Goal: Transaction & Acquisition: Download file/media

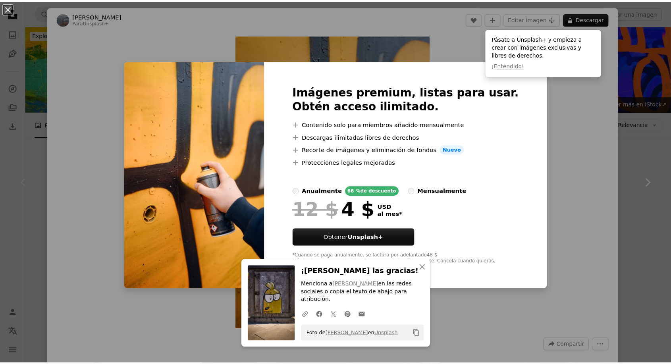
scroll to position [176, 0]
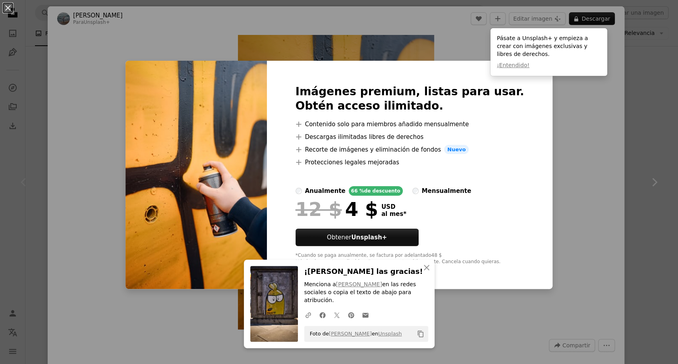
click at [578, 187] on div "An X shape Imágenes premium, listas para usar. Obtén acceso ilimitado. A plus s…" at bounding box center [339, 182] width 678 height 364
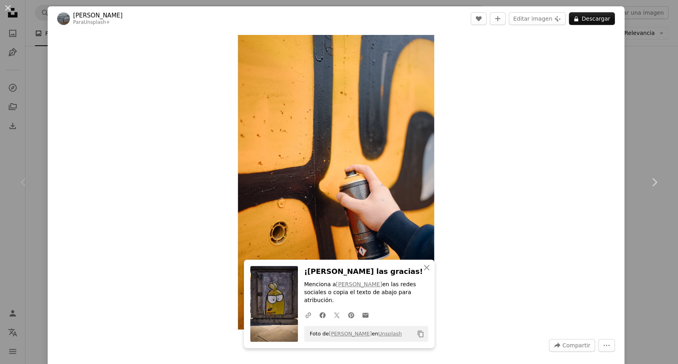
click at [33, 60] on div "An X shape Chevron left Chevron right [PERSON_NAME] Para Unsplash+ A heart A pl…" at bounding box center [339, 182] width 678 height 364
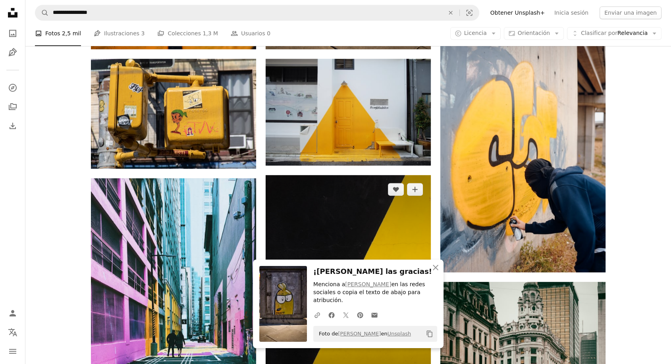
scroll to position [441, 0]
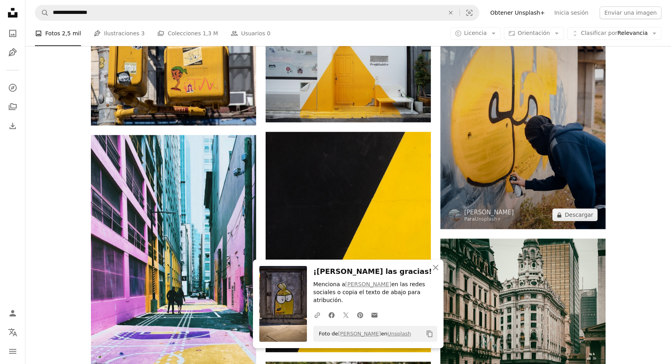
click at [533, 149] on img at bounding box center [522, 105] width 165 height 248
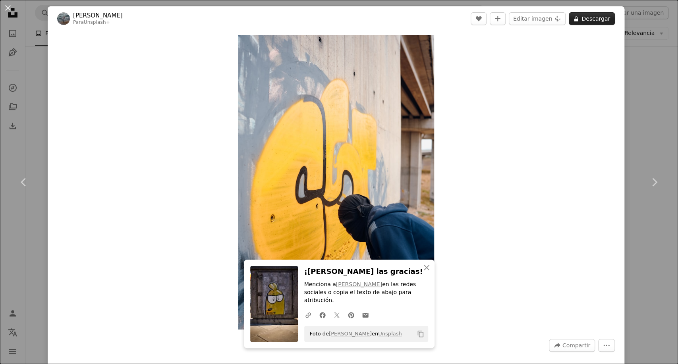
click at [583, 20] on button "A lock Descargar" at bounding box center [592, 18] width 46 height 13
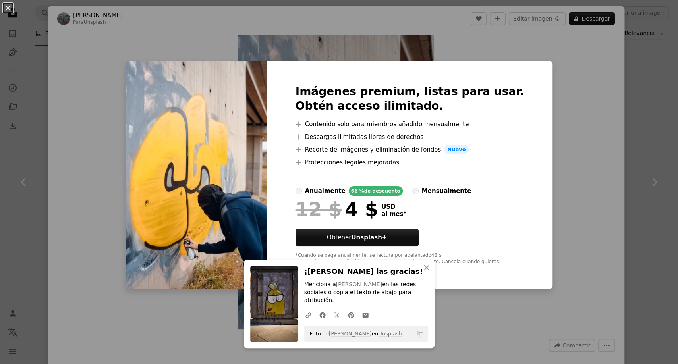
click at [646, 143] on div "An X shape Imágenes premium, listas para usar. Obtén acceso ilimitado. A plus s…" at bounding box center [339, 182] width 678 height 364
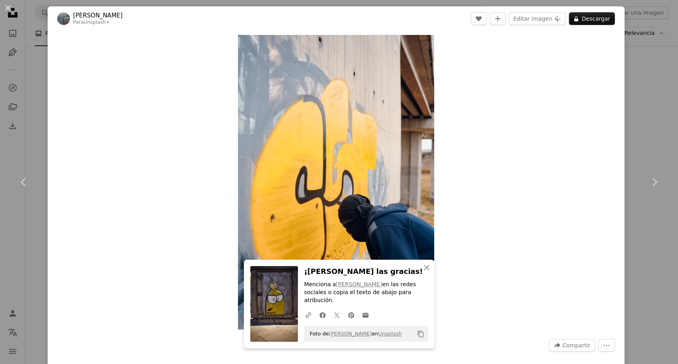
click at [36, 33] on div "An X shape Chevron left Chevron right [PERSON_NAME] Unsplash+ A heart A plus si…" at bounding box center [339, 182] width 678 height 364
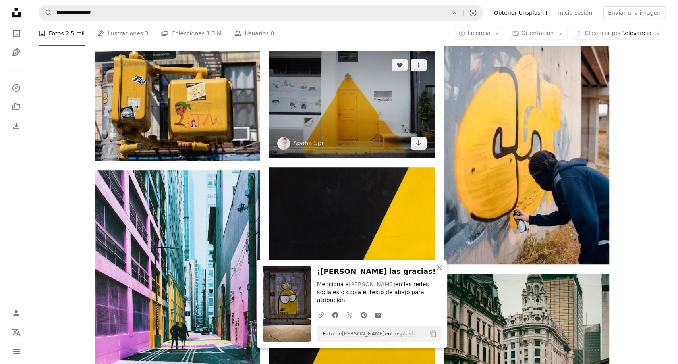
scroll to position [353, 0]
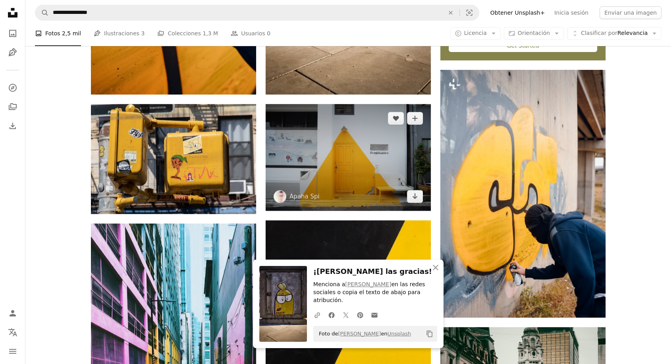
click at [366, 171] on img at bounding box center [348, 157] width 165 height 107
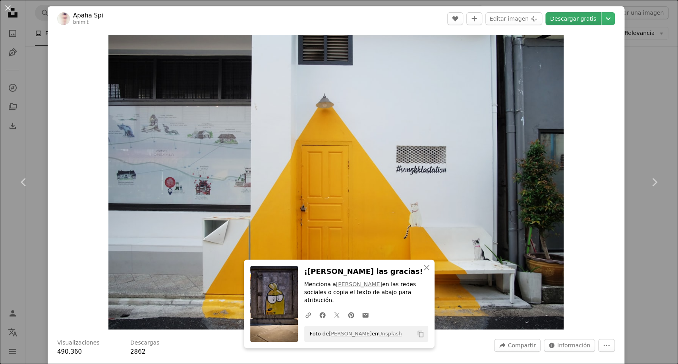
click at [556, 20] on link "Descargar gratis" at bounding box center [573, 18] width 56 height 13
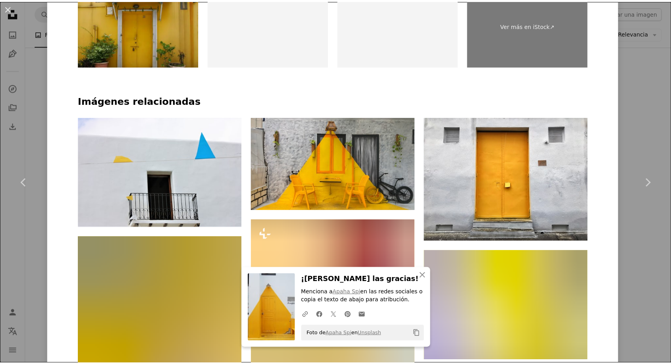
scroll to position [573, 0]
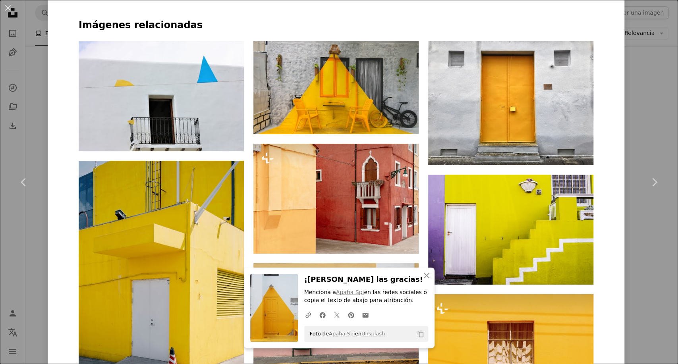
click at [37, 29] on div "An X shape Chevron left Chevron right Apaha Spi bnimit A heart A plus sign Edit…" at bounding box center [339, 182] width 678 height 364
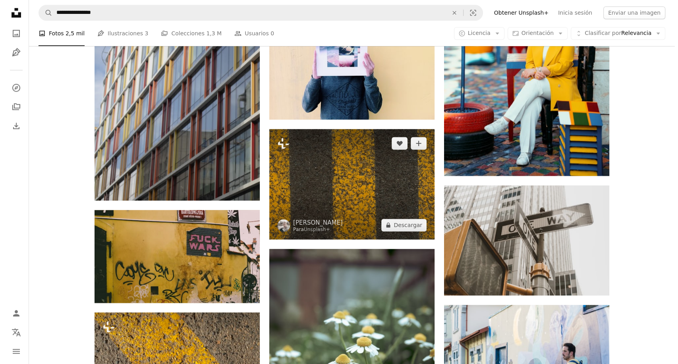
scroll to position [1059, 0]
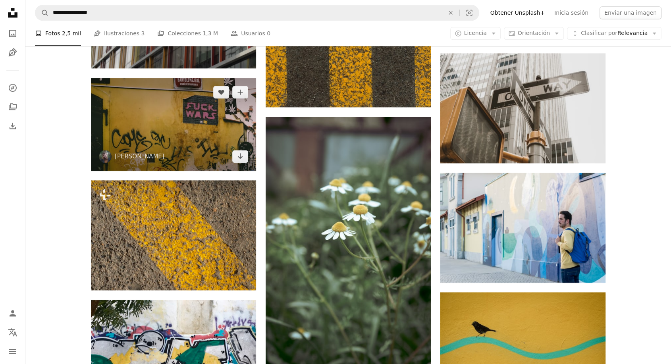
click at [191, 139] on img at bounding box center [173, 124] width 165 height 93
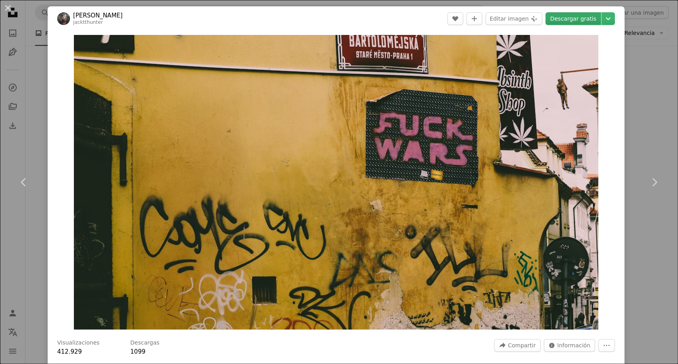
click at [561, 20] on link "Descargar gratis" at bounding box center [573, 18] width 56 height 13
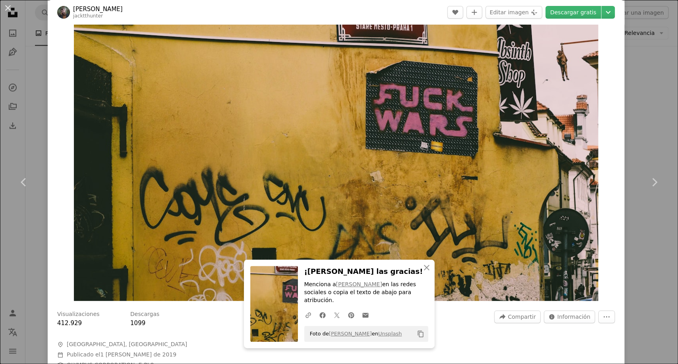
scroll to position [44, 0]
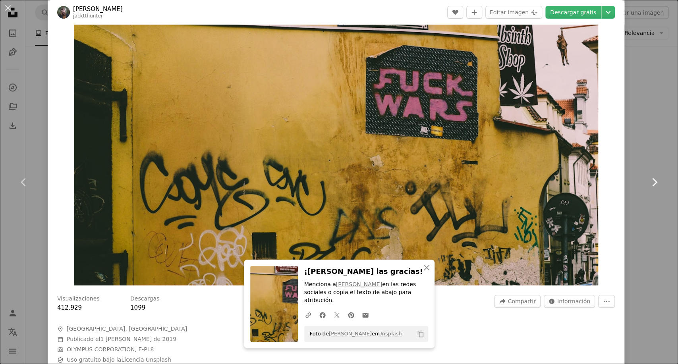
click at [656, 163] on link "Chevron right" at bounding box center [654, 182] width 48 height 76
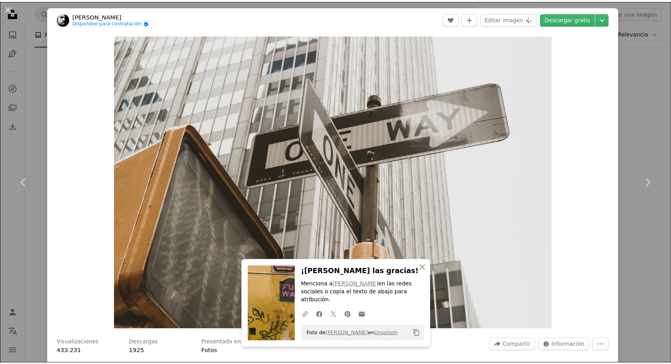
scroll to position [220, 0]
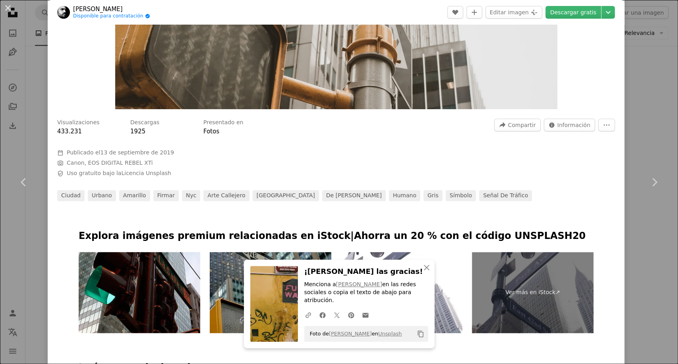
click at [35, 63] on div "An X shape Chevron left Chevron right [PERSON_NAME] Disponible para contratació…" at bounding box center [339, 182] width 678 height 364
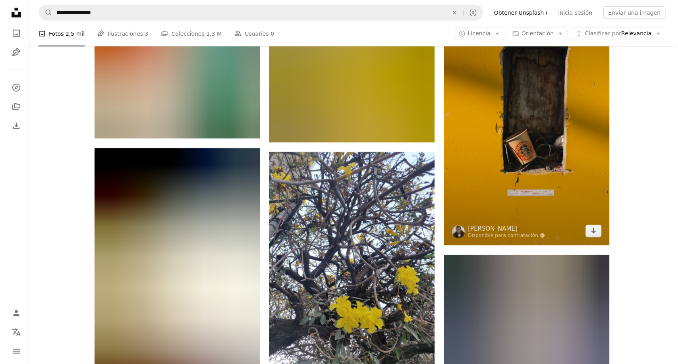
scroll to position [2029, 0]
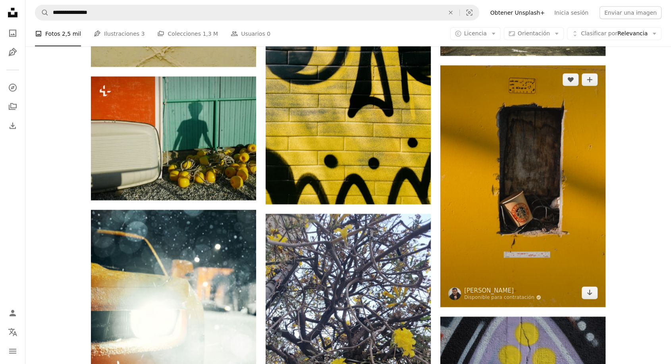
click at [536, 168] on img at bounding box center [522, 187] width 165 height 242
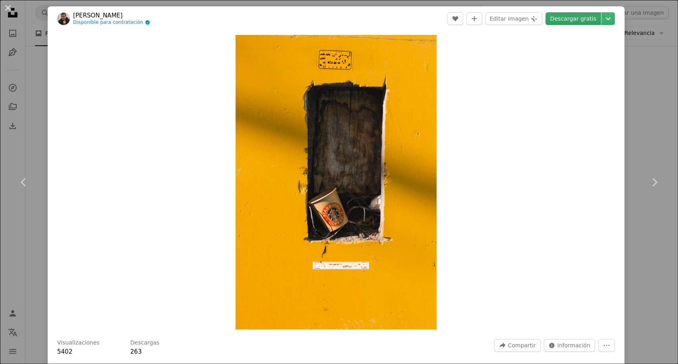
click at [550, 19] on link "Descargar gratis" at bounding box center [573, 18] width 56 height 13
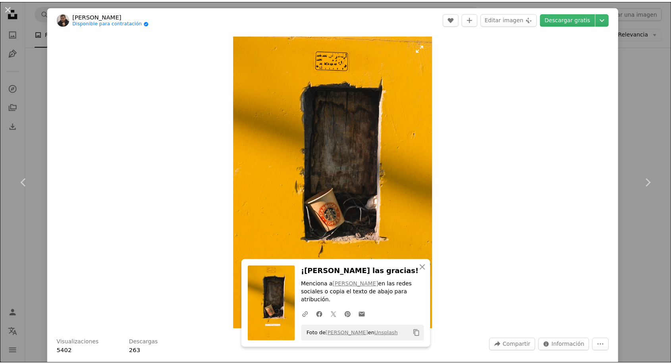
scroll to position [132, 0]
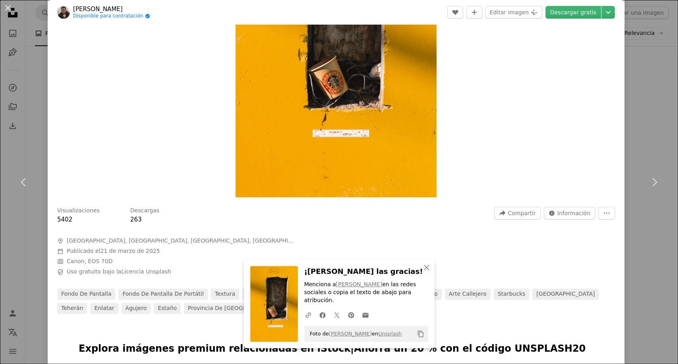
click at [646, 97] on div "An X shape Chevron left Chevron right [PERSON_NAME] Disponible para contratació…" at bounding box center [339, 182] width 678 height 364
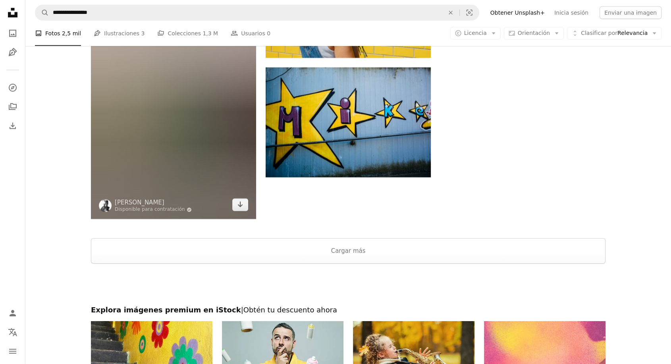
scroll to position [2524, 0]
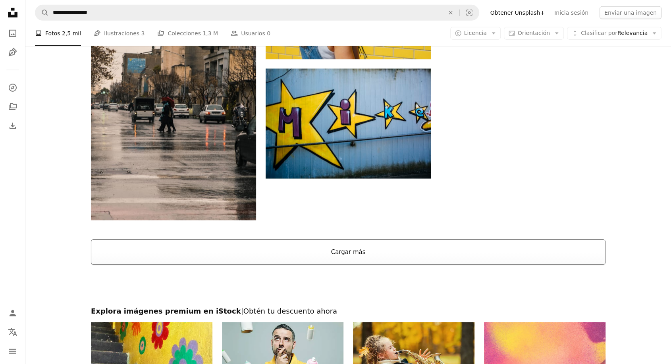
click at [291, 250] on button "Cargar más" at bounding box center [348, 251] width 515 height 25
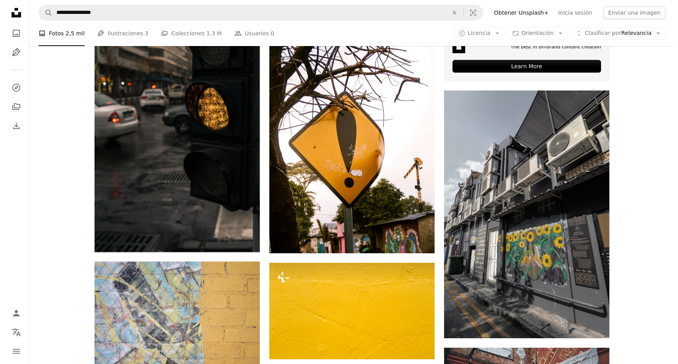
scroll to position [2921, 0]
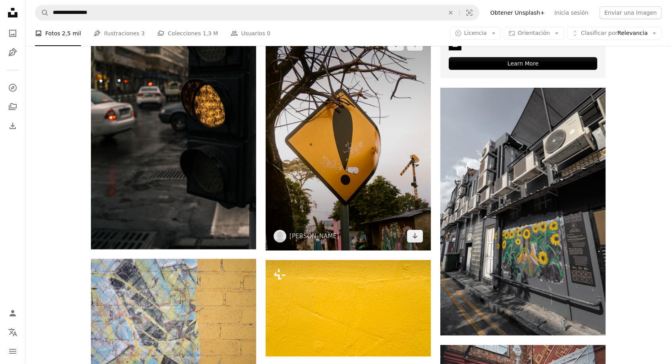
click at [384, 182] on img at bounding box center [348, 140] width 165 height 220
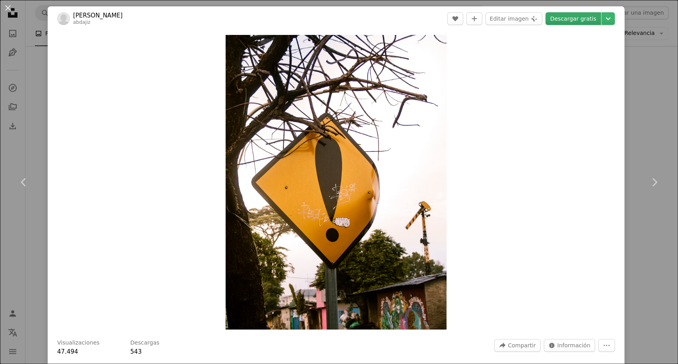
click at [564, 22] on link "Descargar gratis" at bounding box center [573, 18] width 56 height 13
